Goal: Task Accomplishment & Management: Complete application form

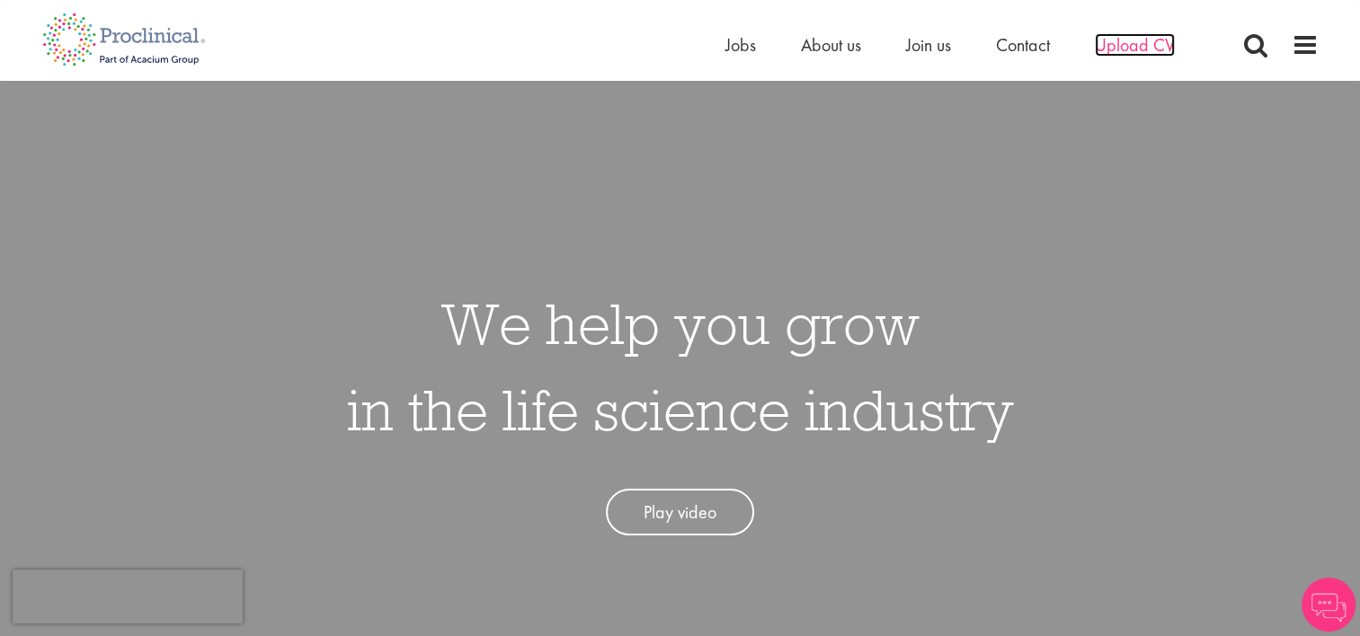
click at [1122, 41] on span "Upload CV" at bounding box center [1135, 44] width 80 height 23
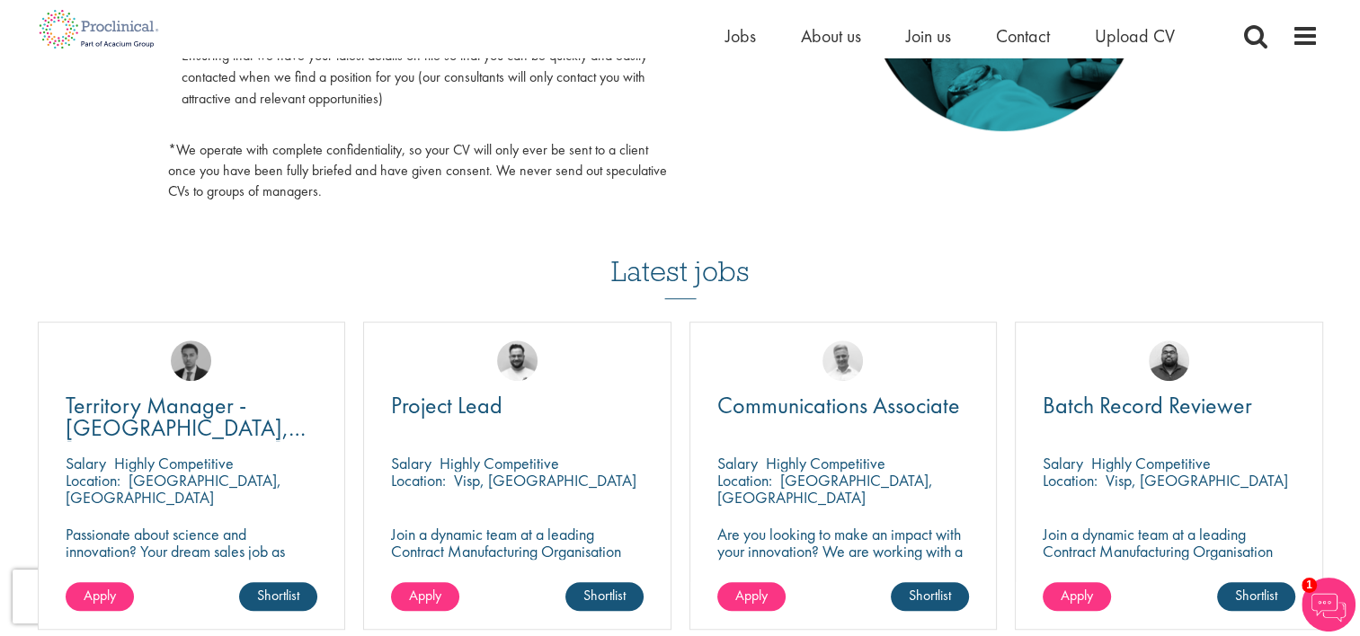
scroll to position [1078, 0]
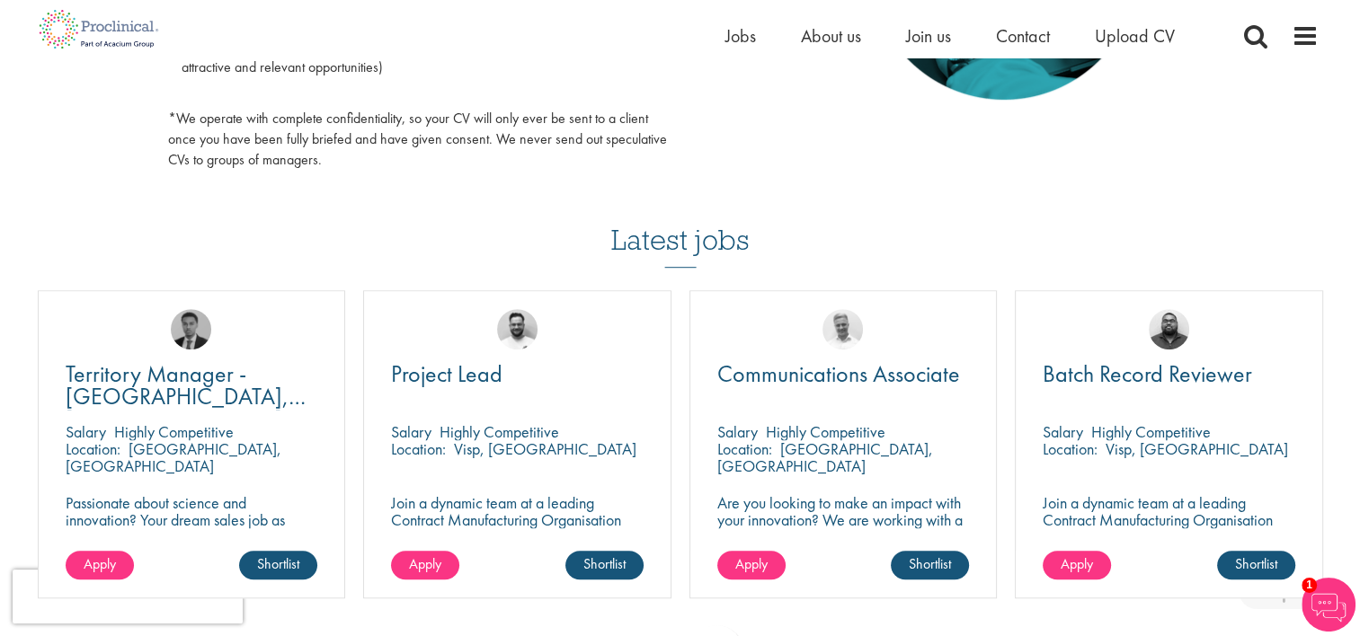
click at [1109, 476] on div "Batch Record Reviewer Salary Highly Competitive Location: Visp, Schweiz Join a …" at bounding box center [1169, 444] width 308 height 308
click at [1090, 450] on span "Location:" at bounding box center [1069, 449] width 55 height 21
click at [1112, 374] on span "Batch Record Reviewer" at bounding box center [1146, 374] width 209 height 31
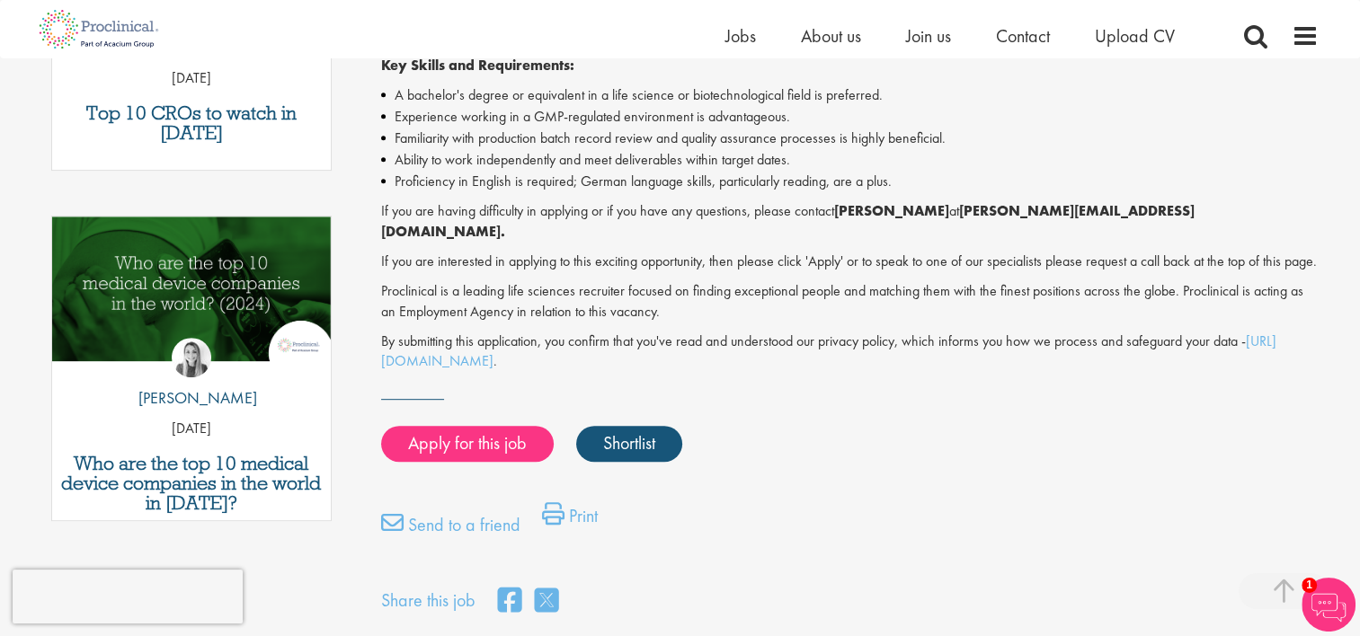
scroll to position [640, 0]
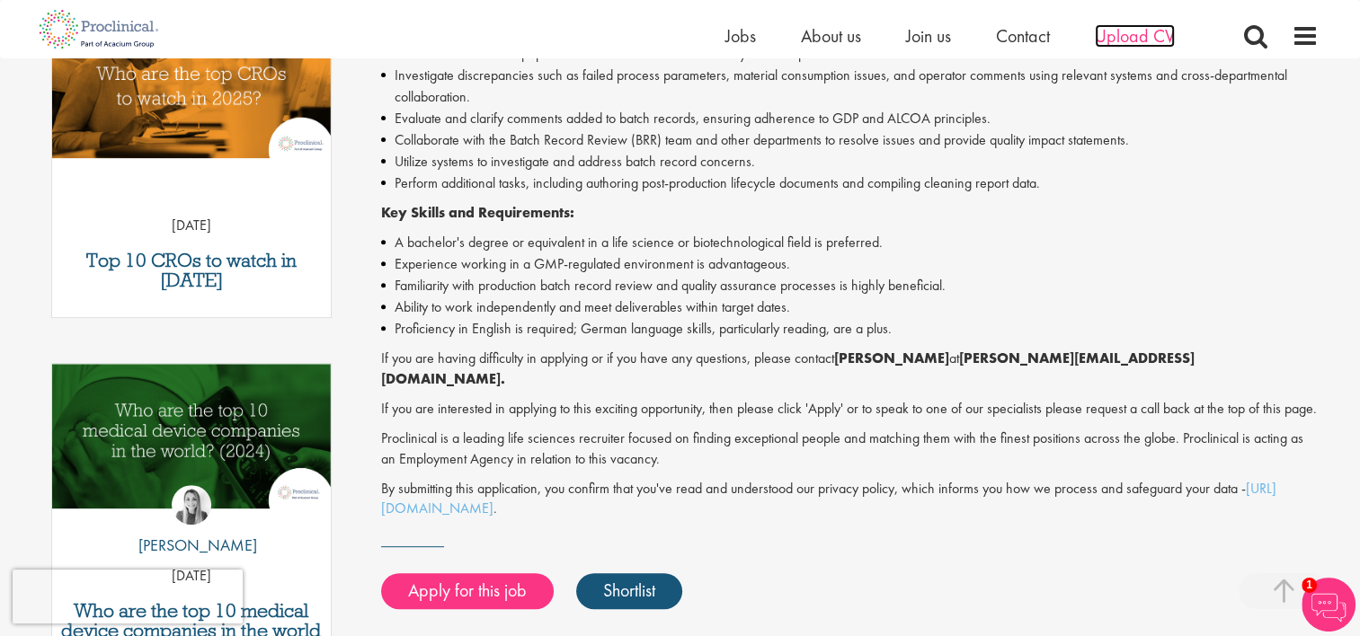
click at [1151, 31] on span "Upload CV" at bounding box center [1135, 35] width 80 height 23
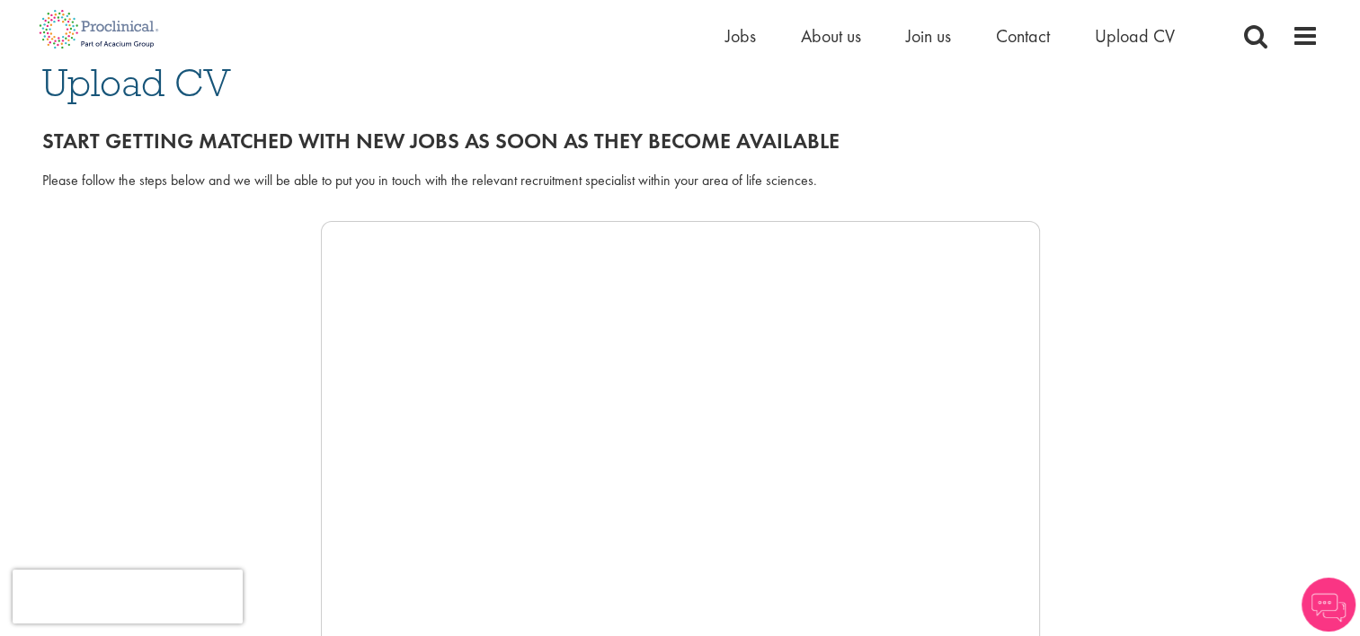
scroll to position [180, 0]
